Goal: Information Seeking & Learning: Learn about a topic

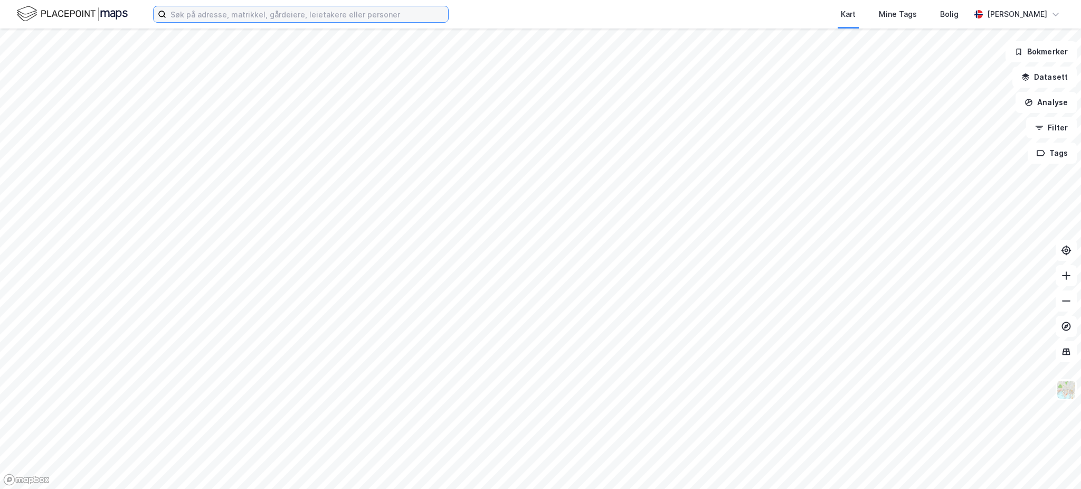
click at [222, 12] on input at bounding box center [307, 14] width 282 height 16
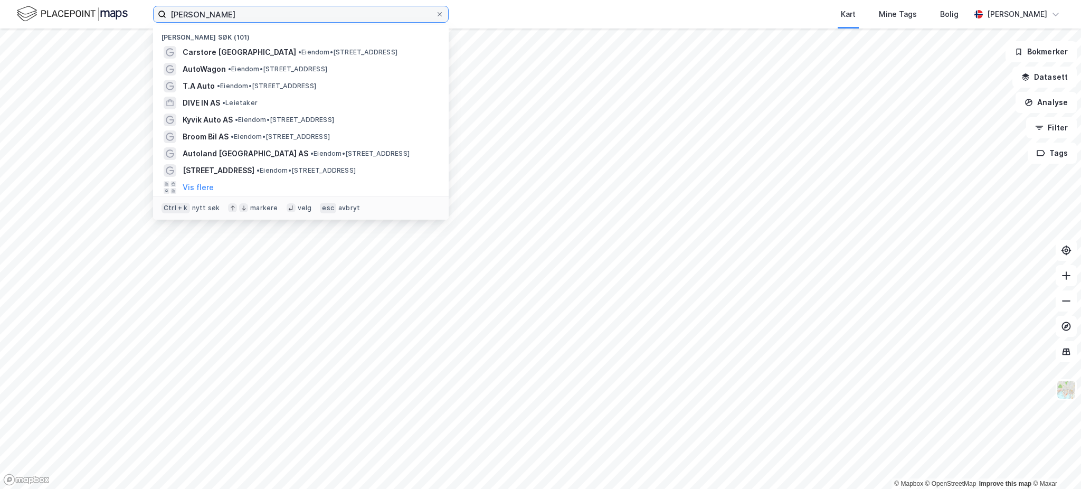
type input "[PERSON_NAME]"
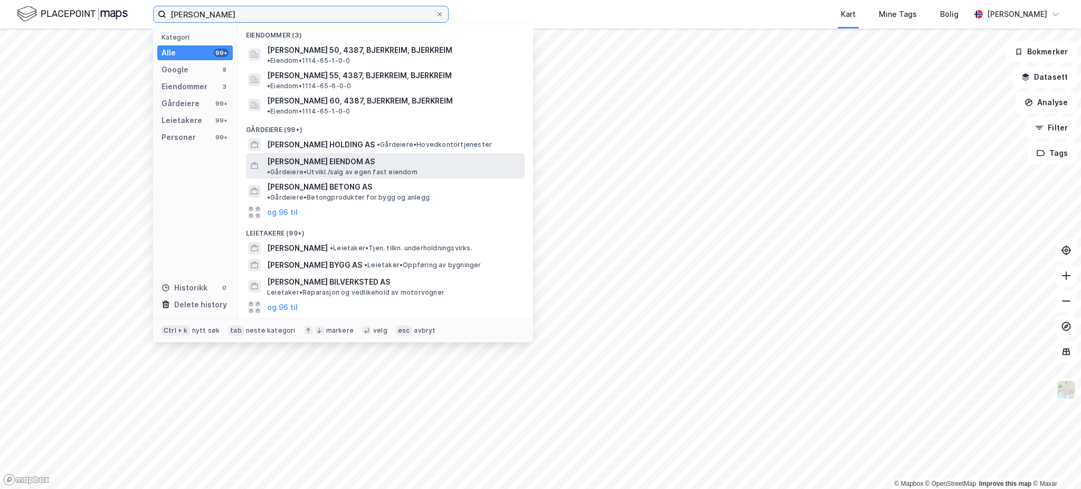
scroll to position [131, 0]
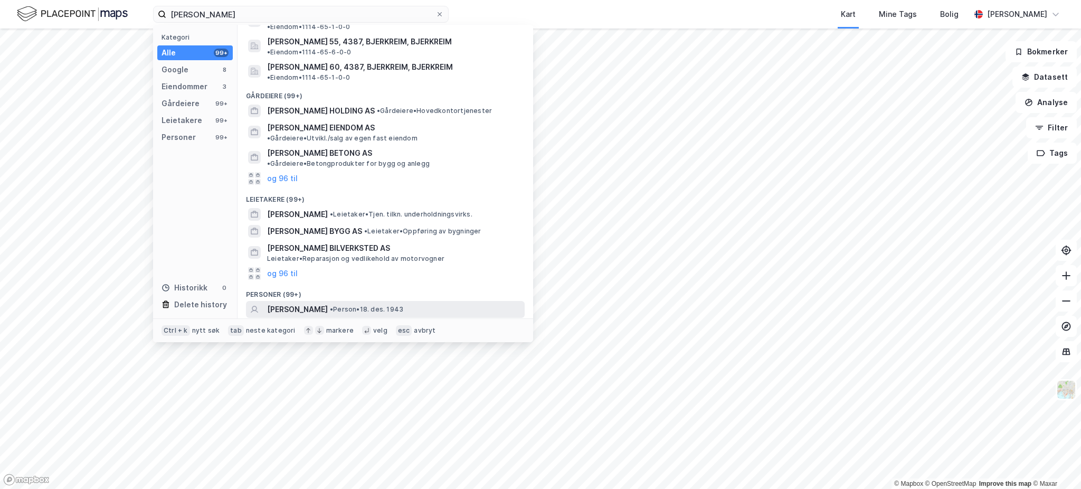
click at [404, 303] on div "[PERSON_NAME] • Person • [DATE]" at bounding box center [394, 309] width 255 height 13
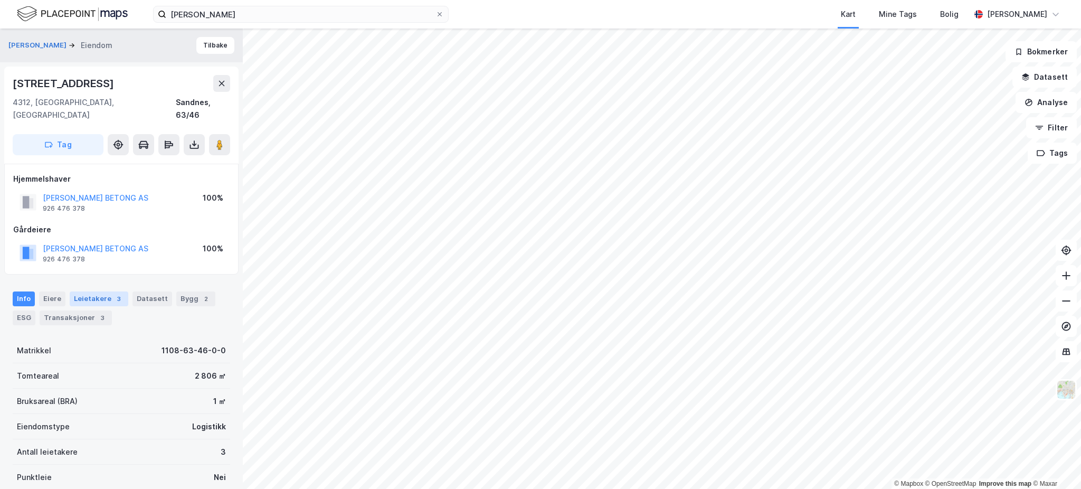
click at [113, 293] on div "Leietakere 3" at bounding box center [99, 298] width 59 height 15
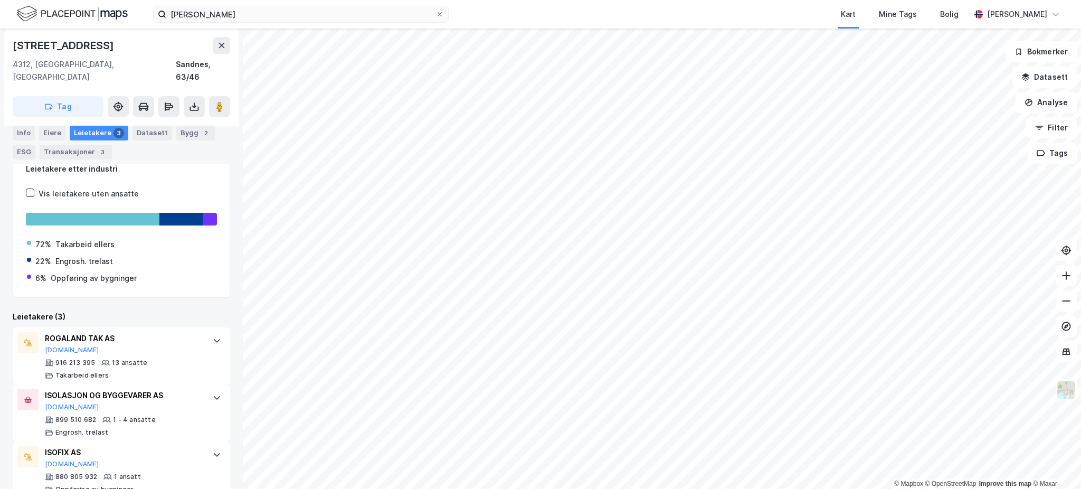
scroll to position [190, 0]
click at [188, 129] on div "Bygg 2" at bounding box center [195, 133] width 39 height 15
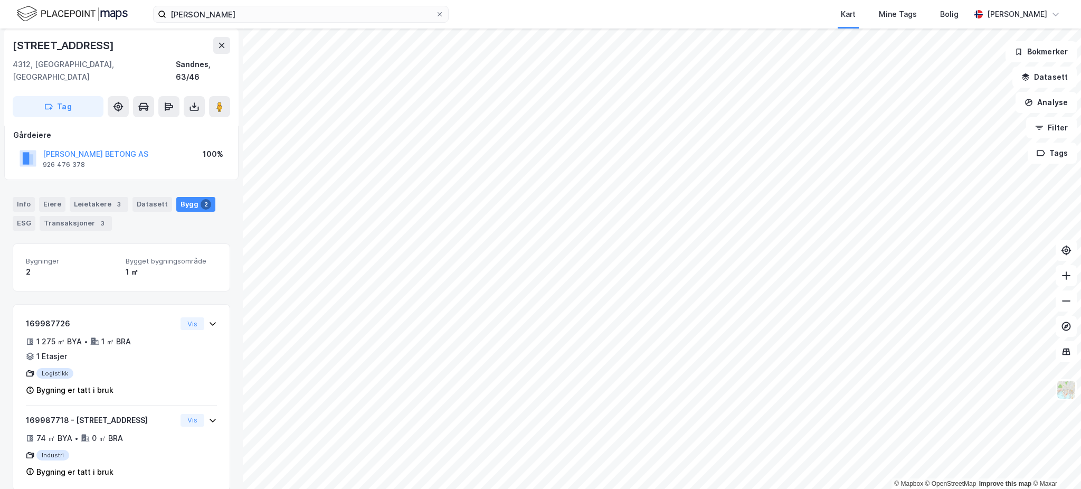
scroll to position [97, 0]
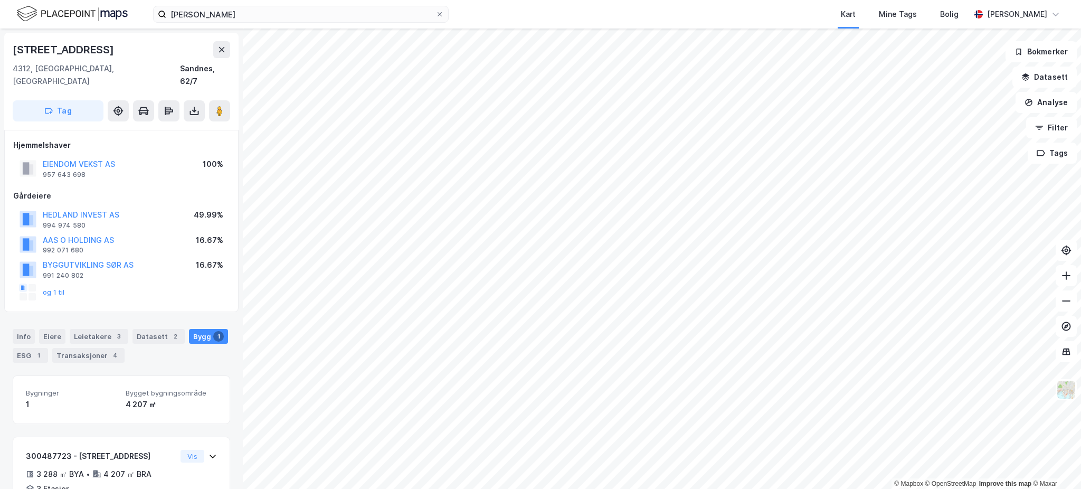
scroll to position [53, 0]
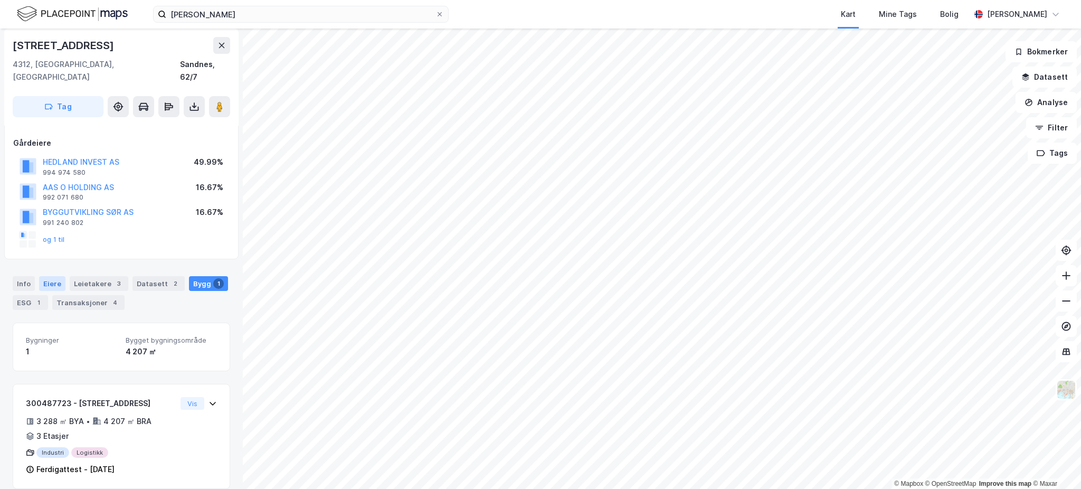
click at [54, 276] on div "Eiere" at bounding box center [52, 283] width 26 height 15
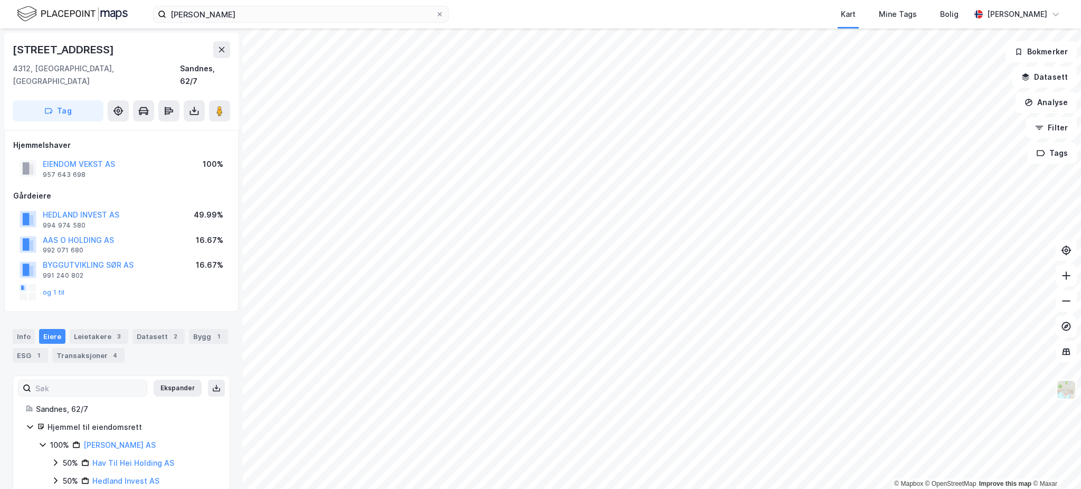
scroll to position [11, 0]
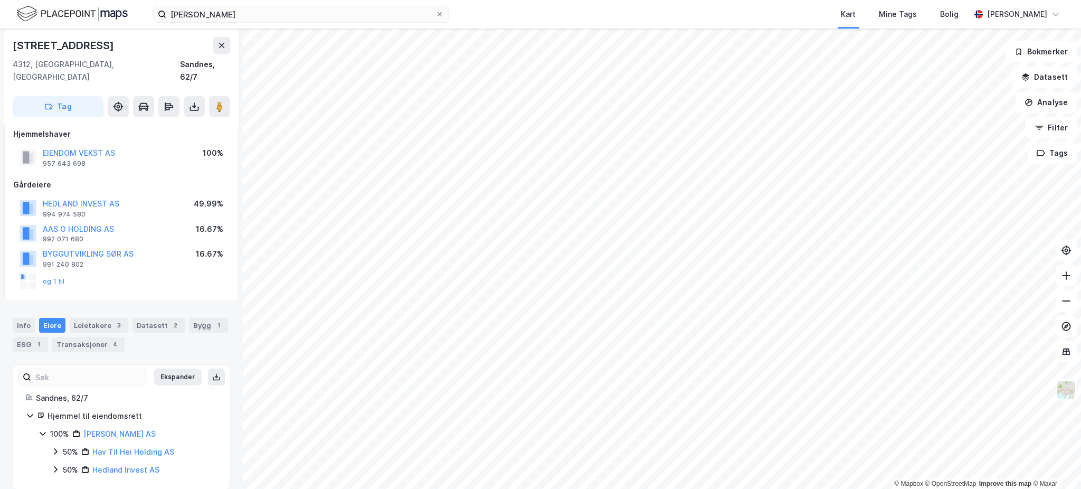
click at [61, 445] on div "50% Hav Til Hei Holding AS" at bounding box center [134, 451] width 166 height 13
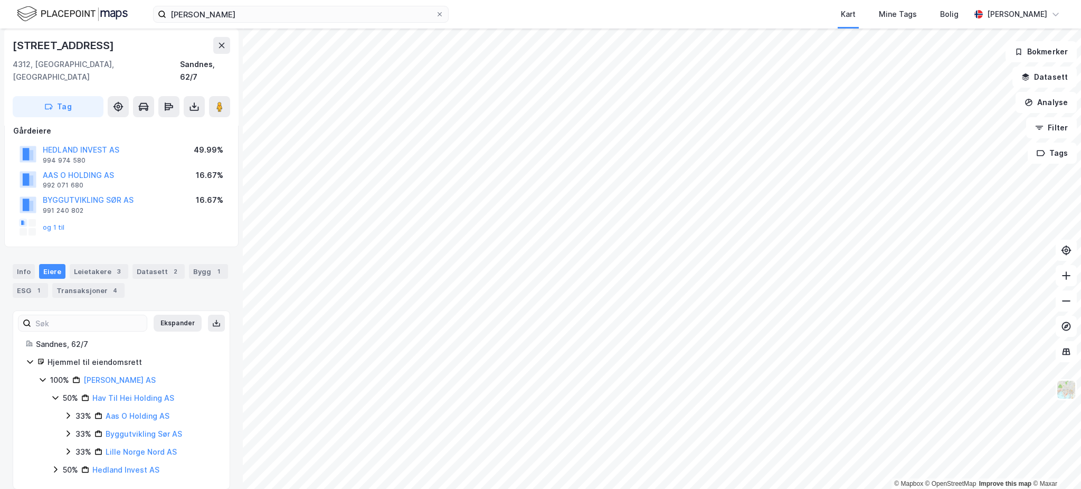
click at [60, 463] on div "50% Hedland Invest AS" at bounding box center [134, 469] width 166 height 13
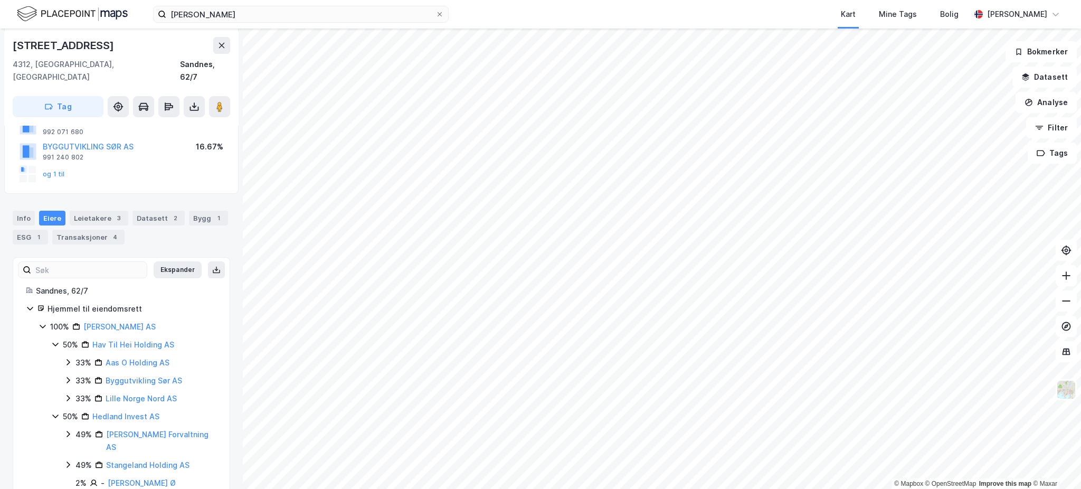
scroll to position [119, 0]
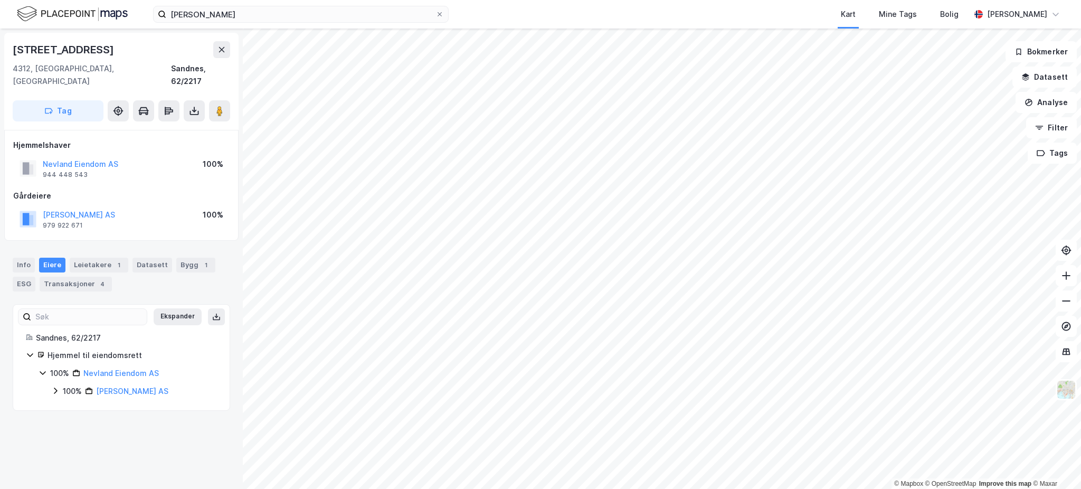
click at [75, 385] on div "100%" at bounding box center [72, 391] width 19 height 13
